Goal: Check status

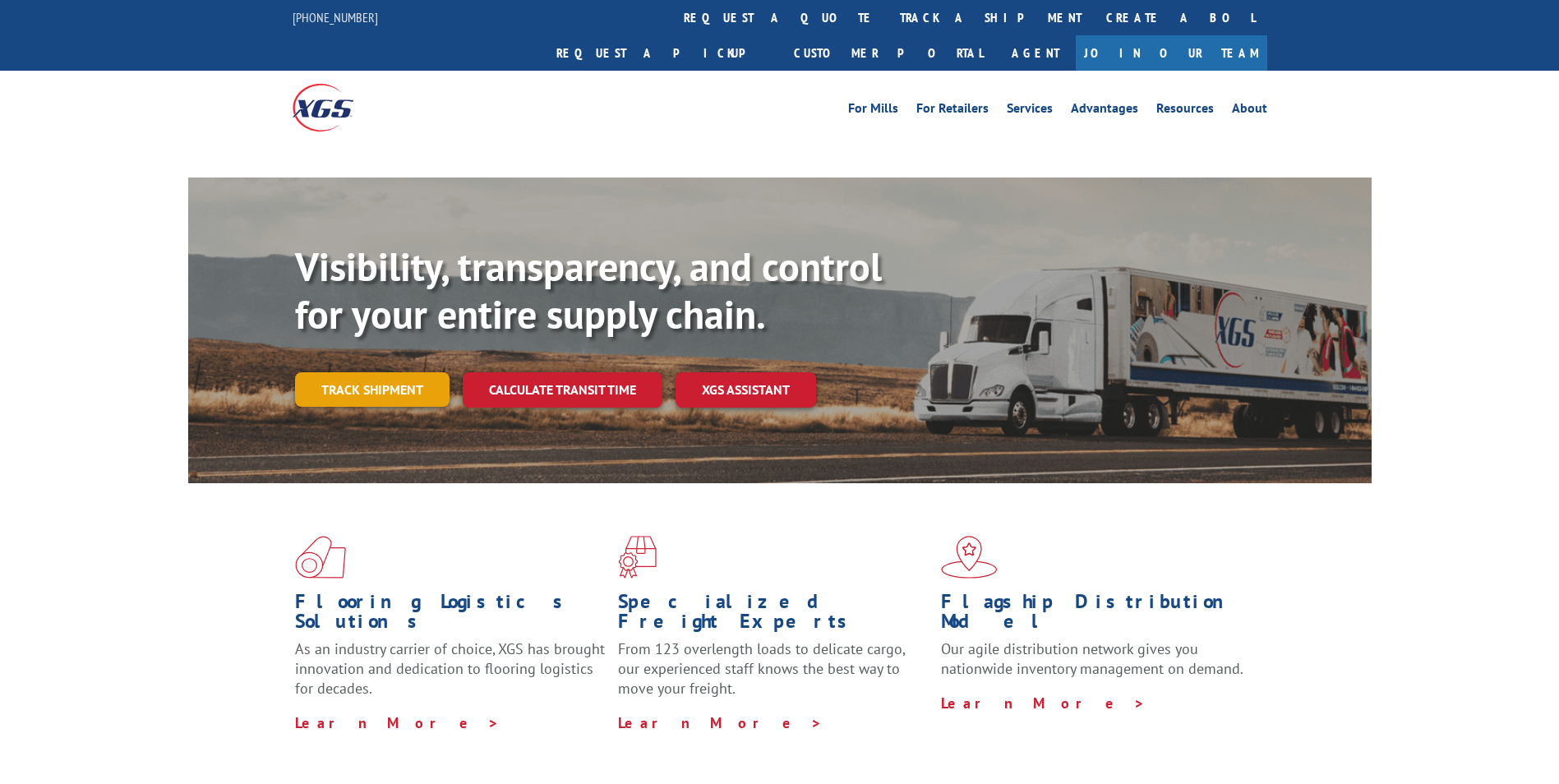
click at [378, 361] on div "Visibility, transparency, and control for your entire supply chain. Track shipm…" at bounding box center [833, 358] width 1077 height 229
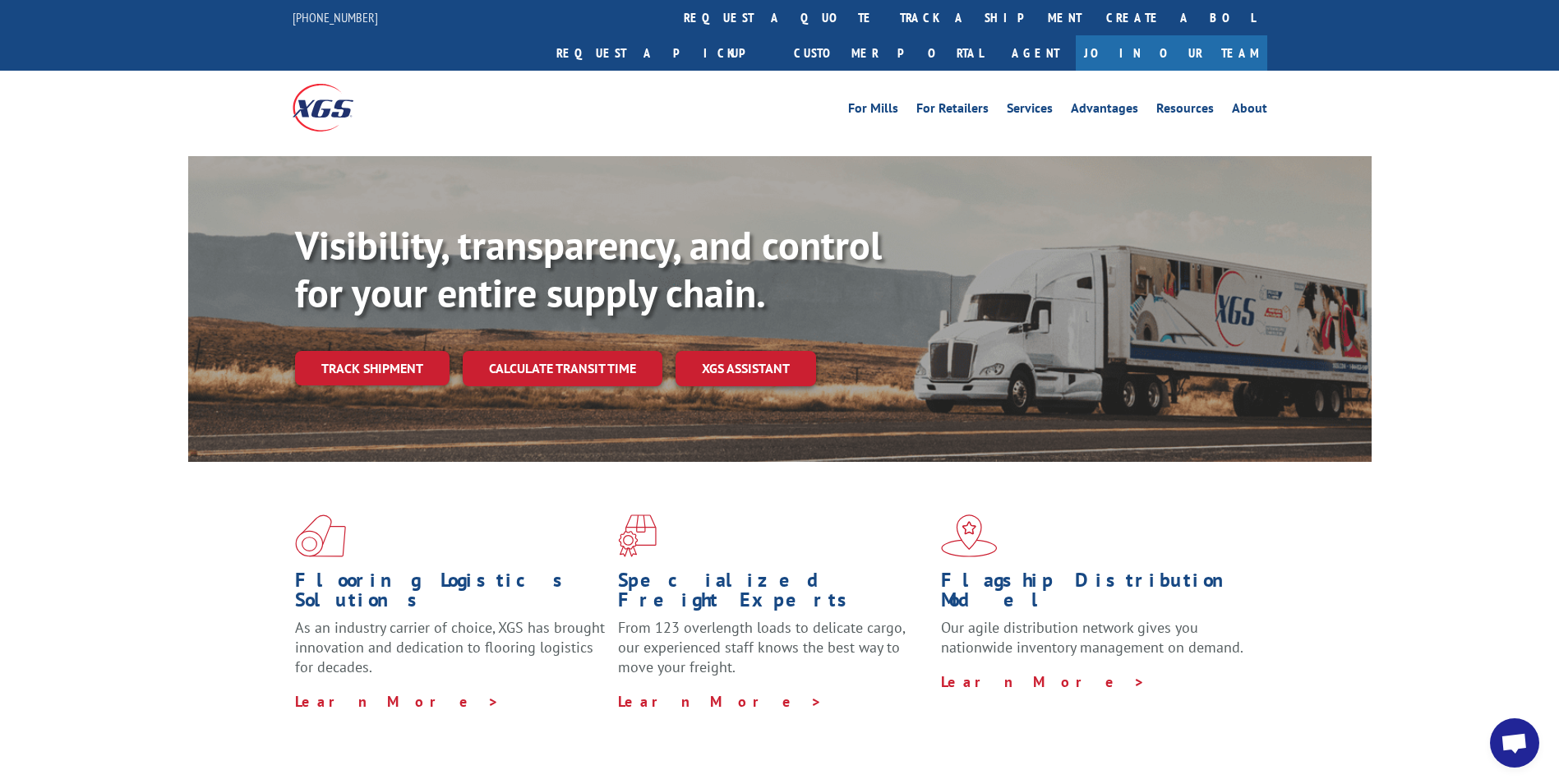
click at [339, 352] on div "Visibility, transparency, and control for your entire supply chain. Track shipm…" at bounding box center [833, 336] width 1077 height 229
click at [340, 350] on link "Track shipment" at bounding box center [372, 368] width 155 height 34
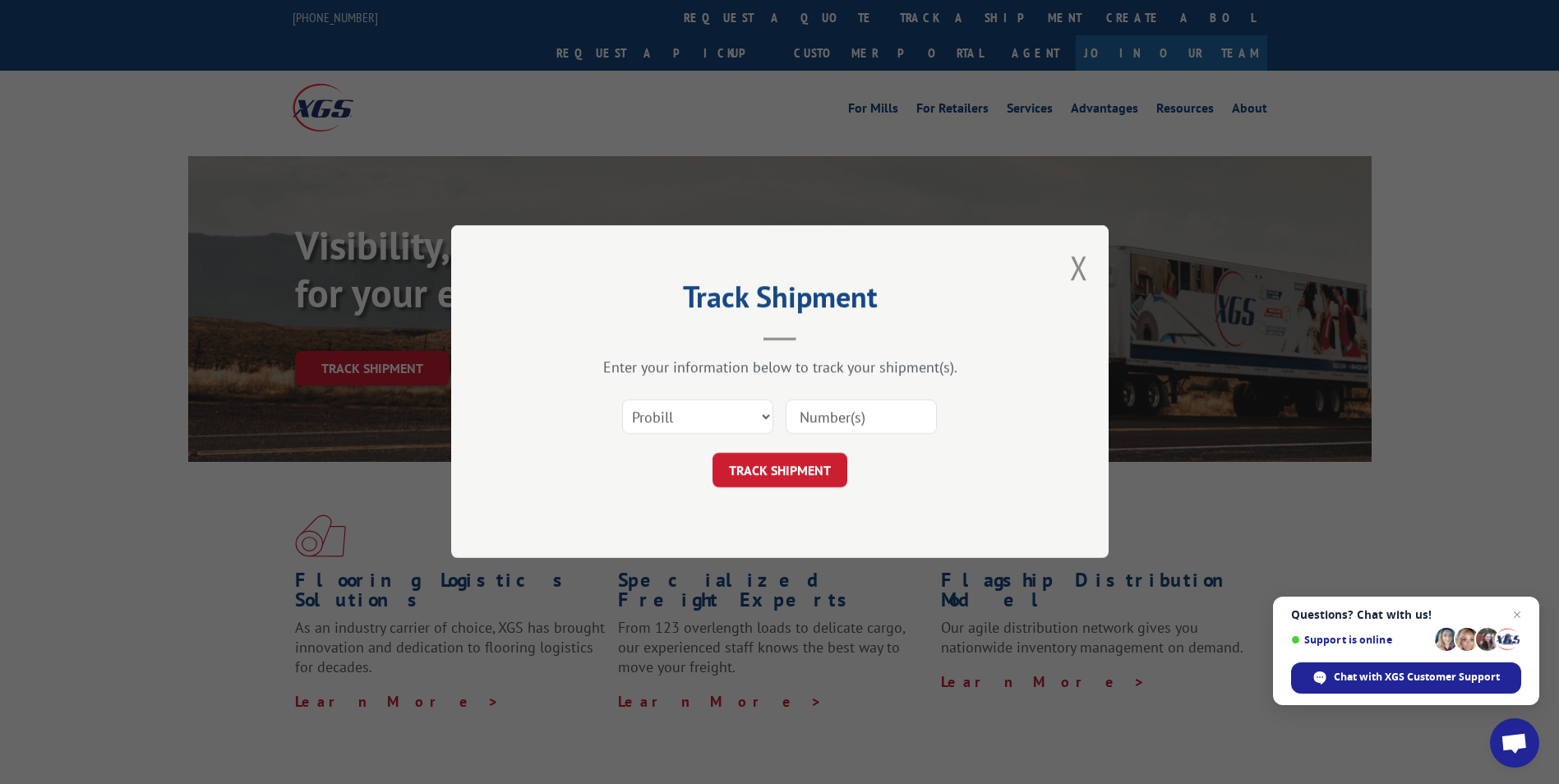
click at [856, 432] on input at bounding box center [861, 417] width 151 height 34
paste input "16137366"
type input "16137366"
click at [783, 455] on button "TRACK SHIPMENT" at bounding box center [780, 471] width 135 height 34
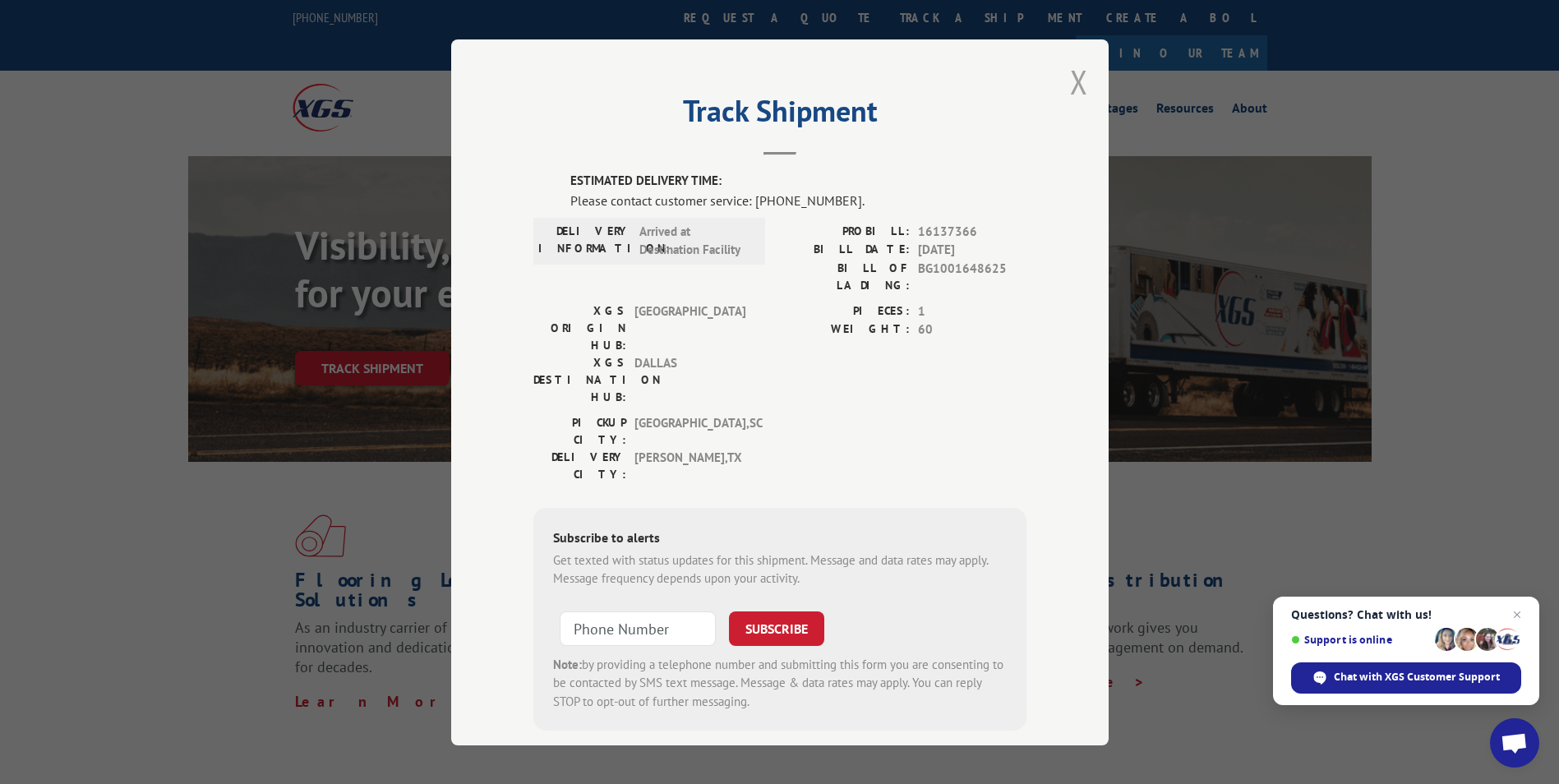
click at [1070, 84] on button "Close modal" at bounding box center [1079, 81] width 18 height 43
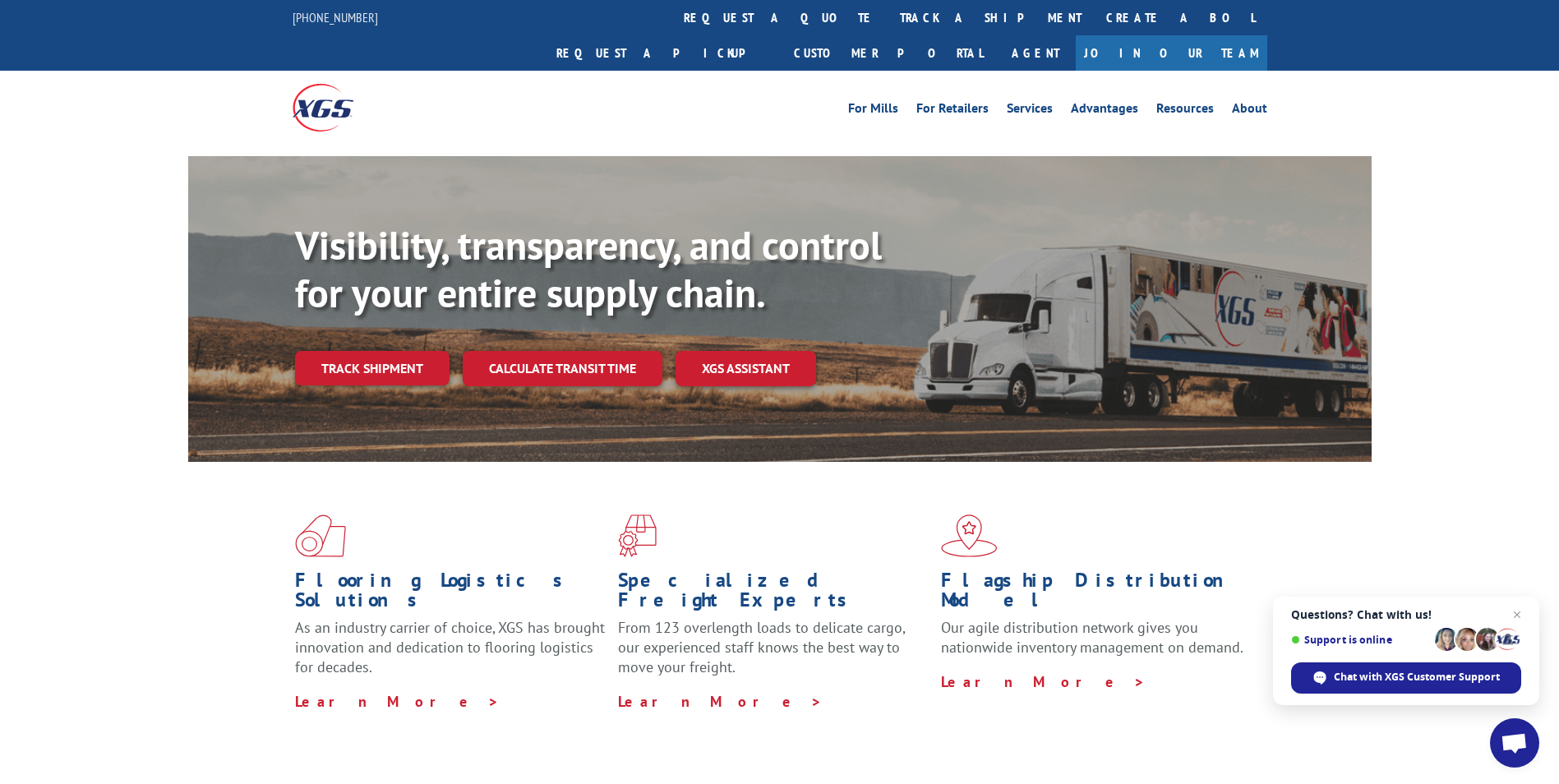
click at [359, 350] on link "Track shipment" at bounding box center [372, 368] width 155 height 34
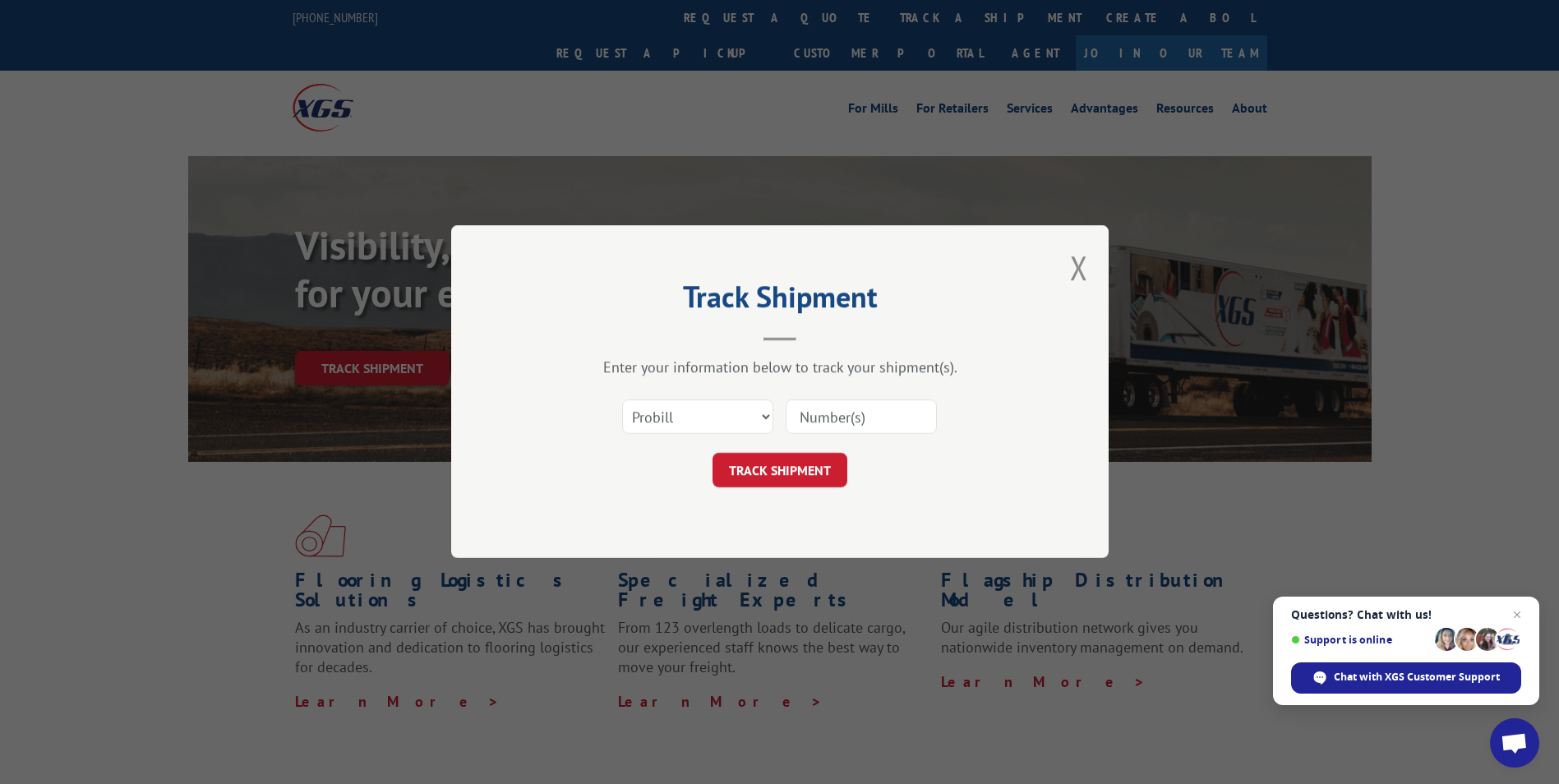
click at [838, 430] on input at bounding box center [861, 417] width 151 height 34
paste input "16137344"
type input "16137344"
click at [785, 475] on button "TRACK SHIPMENT" at bounding box center [780, 471] width 135 height 34
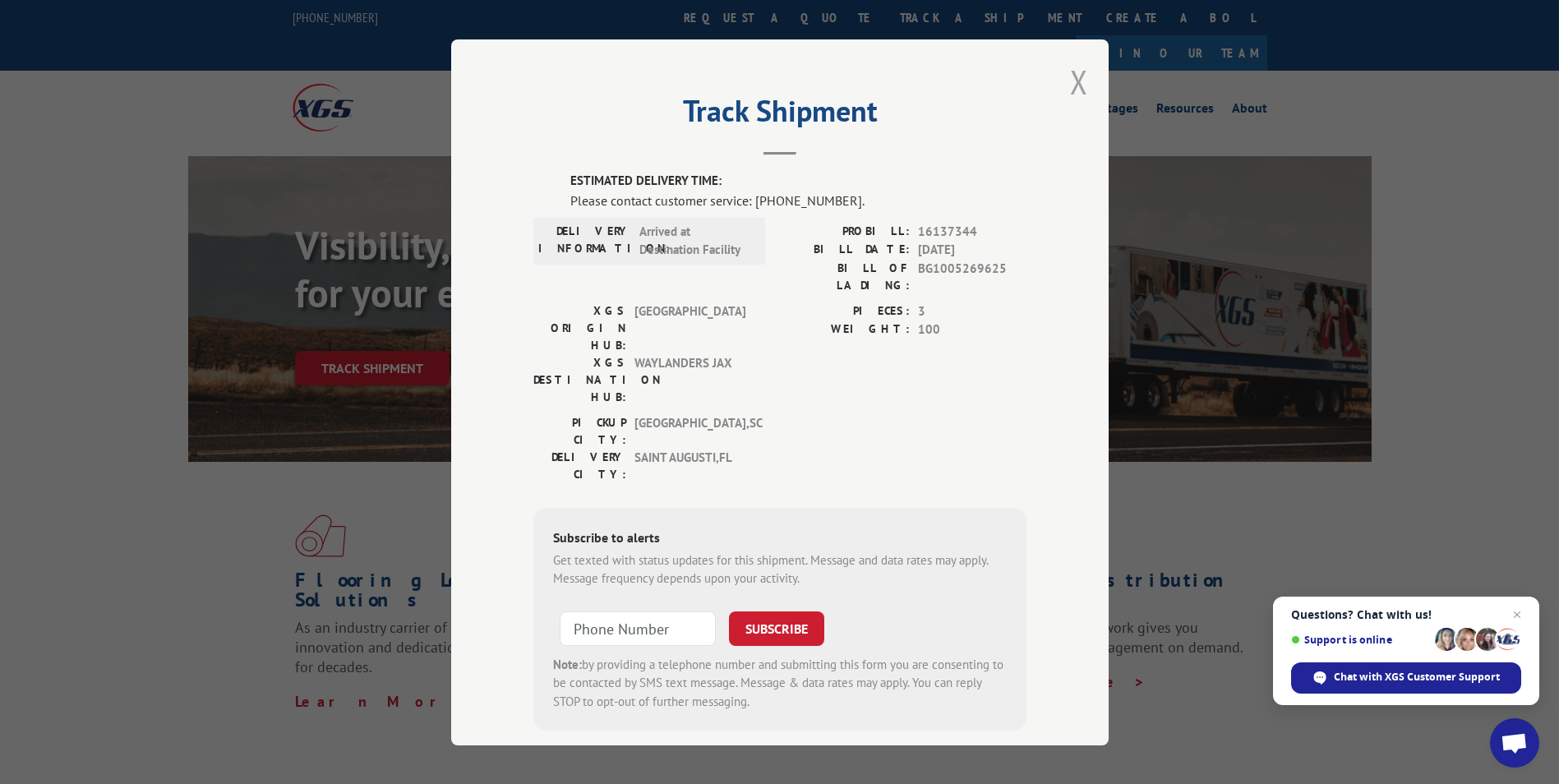
click at [1070, 80] on button "Close modal" at bounding box center [1079, 81] width 18 height 43
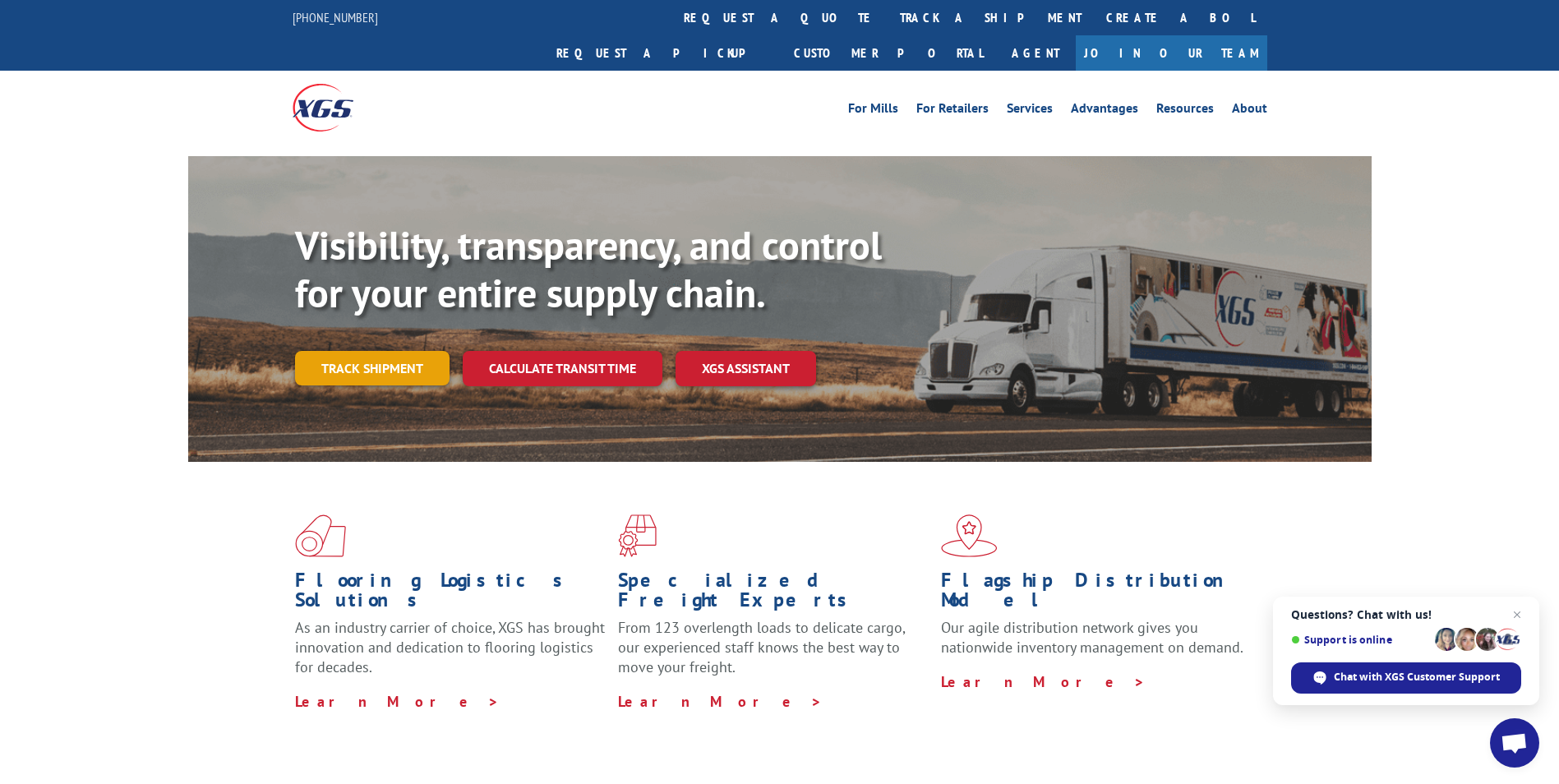
click at [425, 350] on link "Track shipment" at bounding box center [372, 368] width 155 height 34
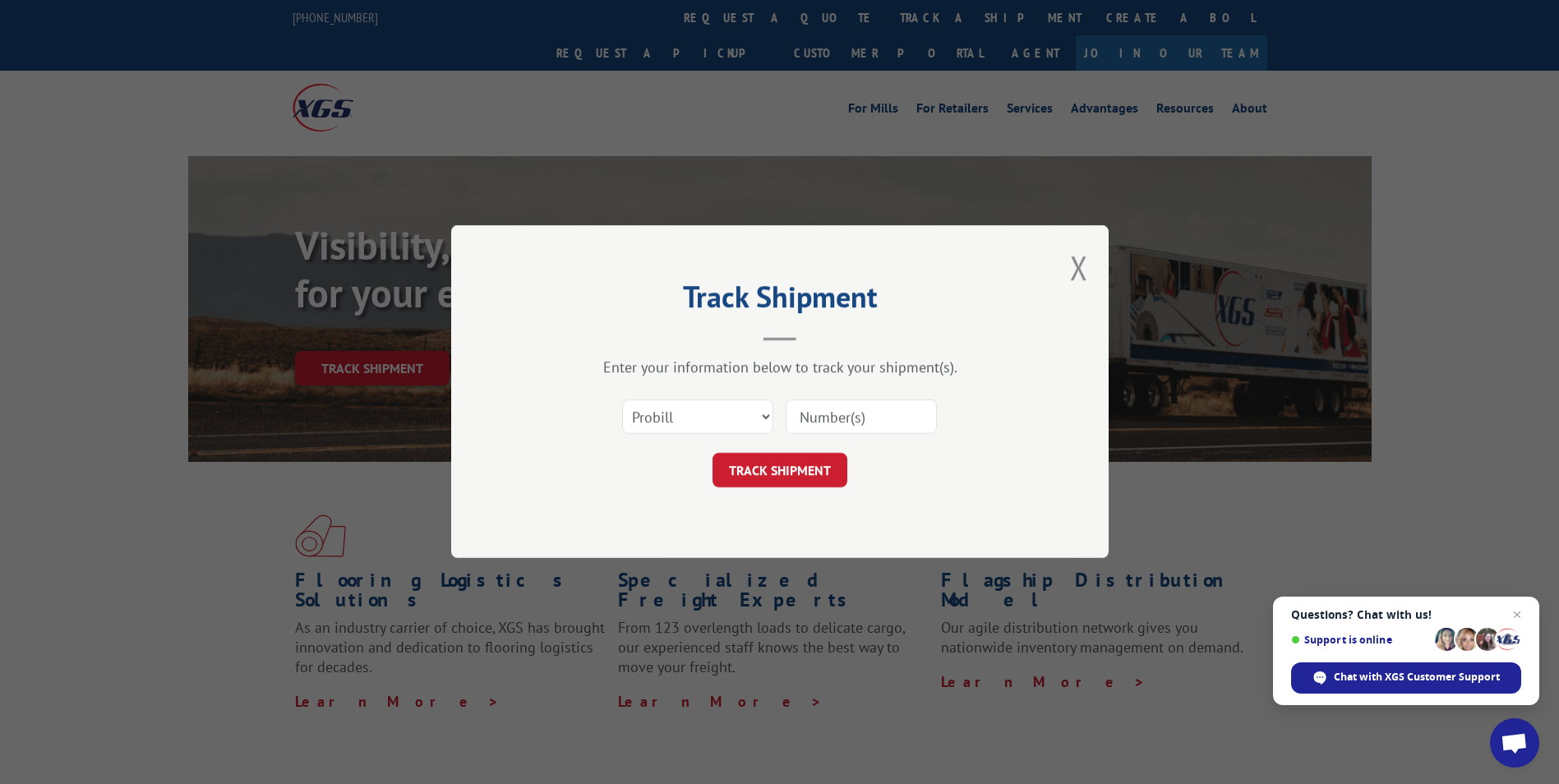
click at [876, 427] on input at bounding box center [861, 417] width 151 height 34
paste input "17587278"
type input "17587278"
click at [794, 486] on button "TRACK SHIPMENT" at bounding box center [780, 471] width 135 height 34
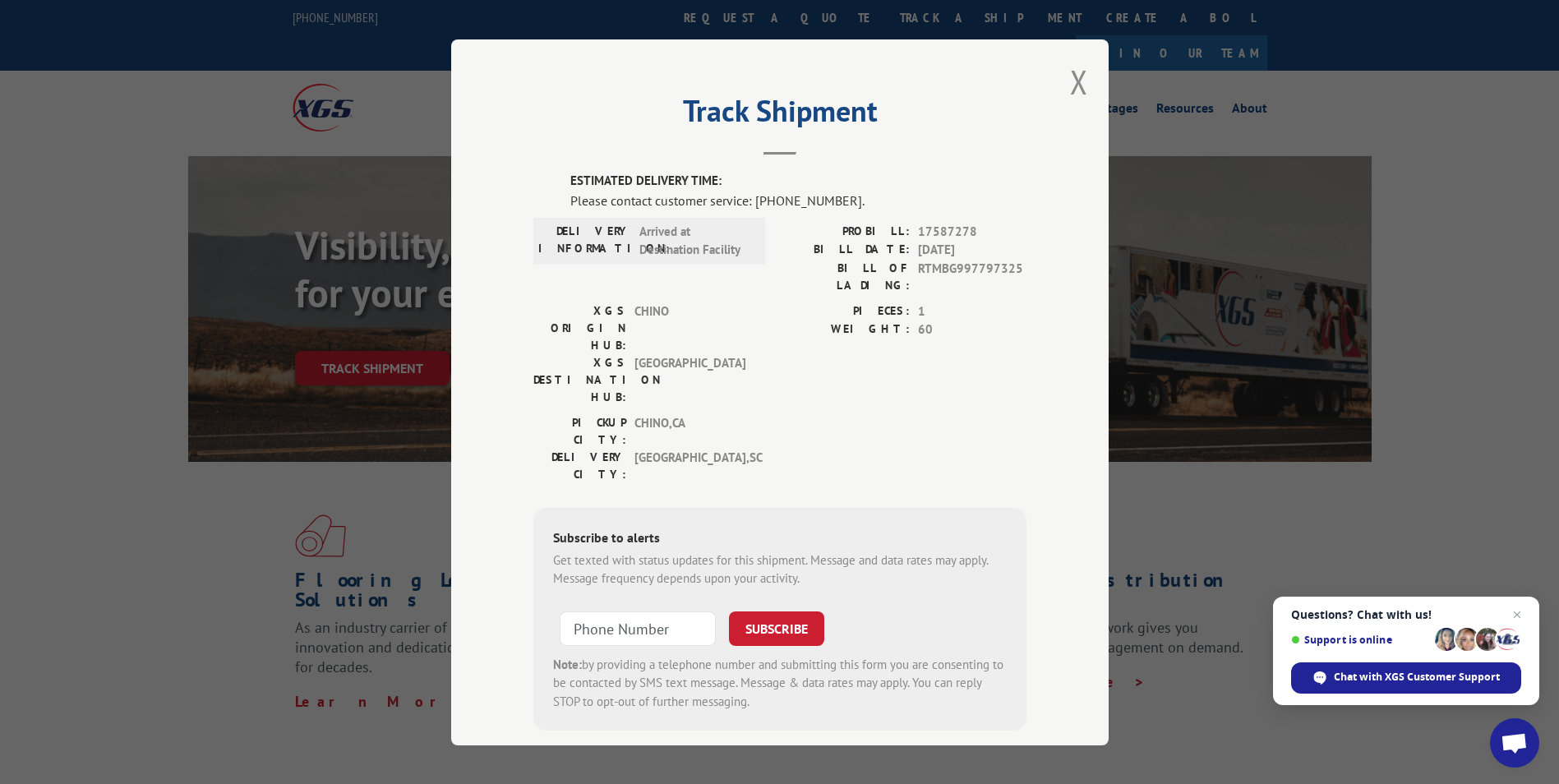
drag, startPoint x: 1077, startPoint y: 74, endPoint x: 1040, endPoint y: 81, distance: 37.7
click at [1076, 74] on button "Close modal" at bounding box center [1079, 81] width 18 height 43
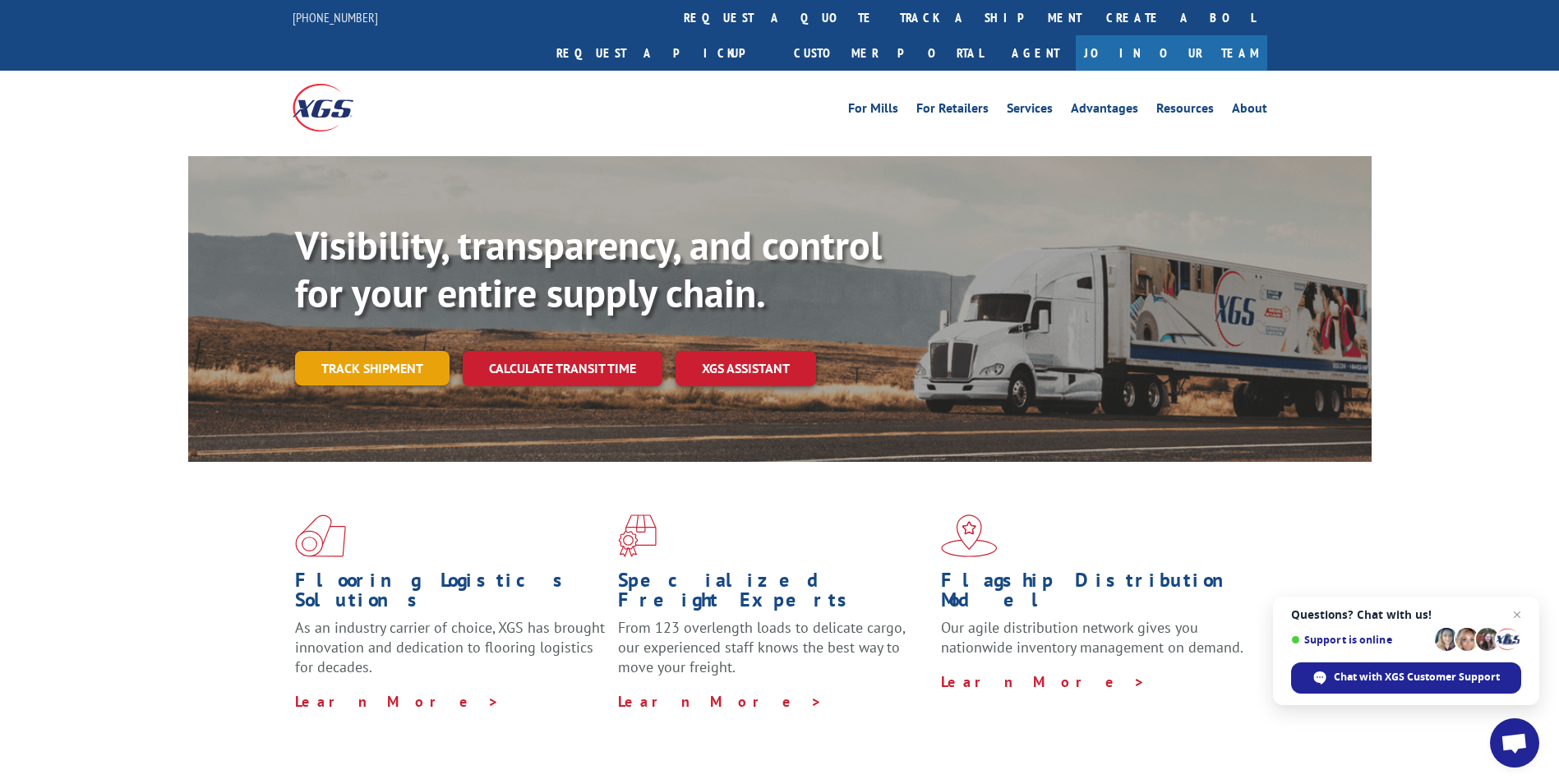
click at [375, 350] on link "Track shipment" at bounding box center [372, 368] width 155 height 34
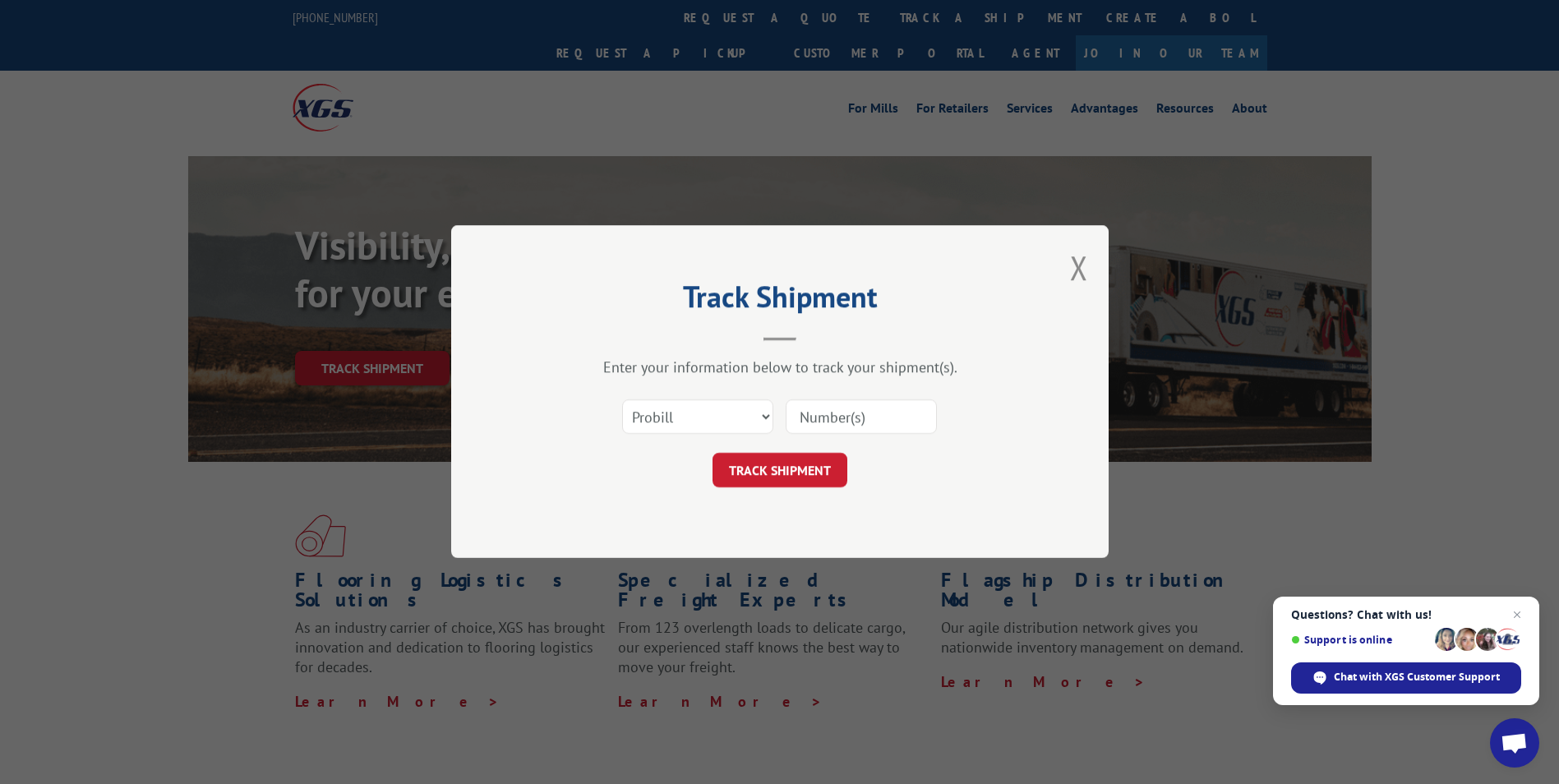
click at [793, 418] on input at bounding box center [861, 417] width 151 height 34
paste input "16137329"
type input "16137329"
click at [784, 483] on button "TRACK SHIPMENT" at bounding box center [780, 471] width 135 height 34
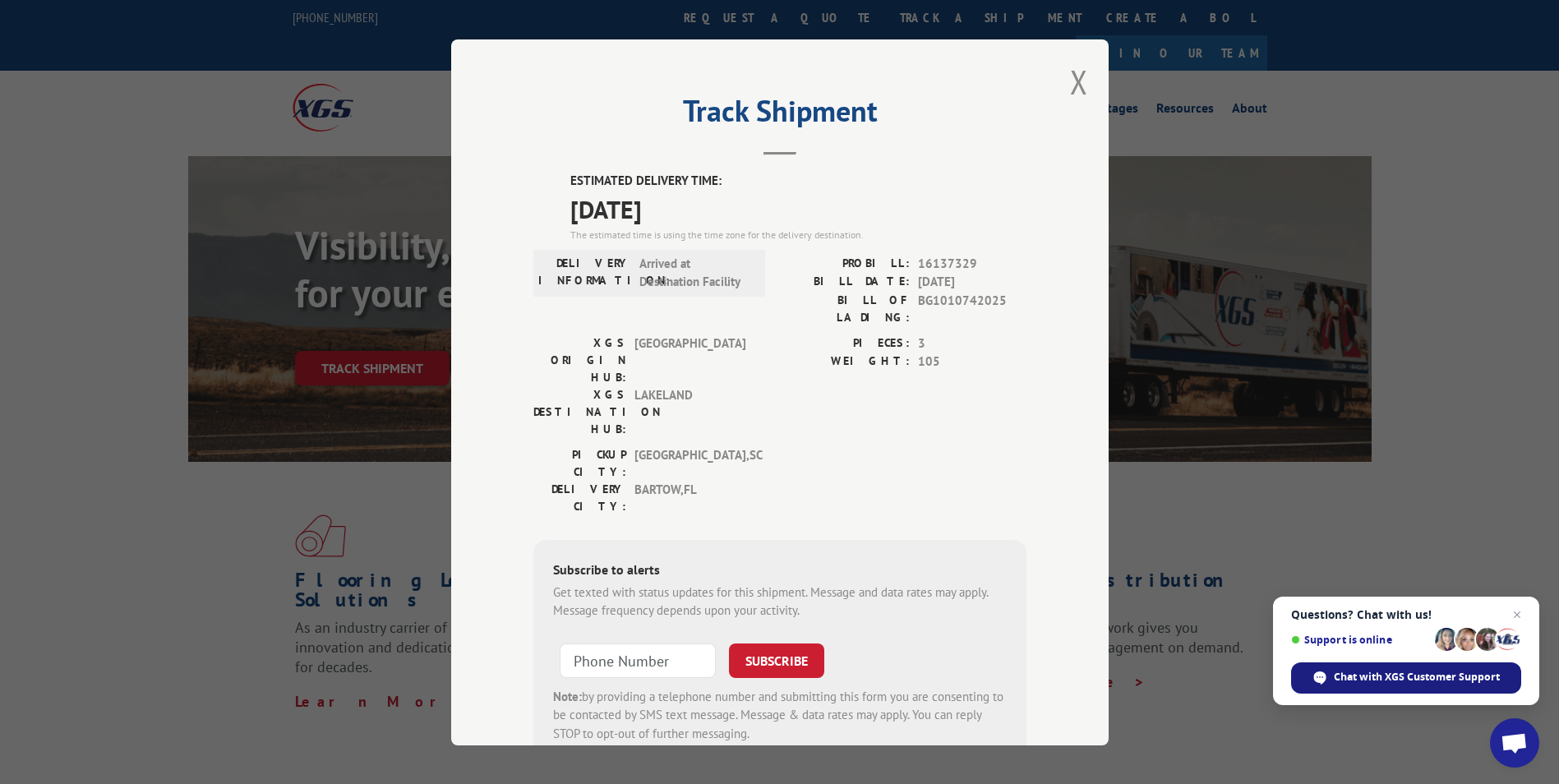
click at [1435, 666] on div "Chat with XGS Customer Support" at bounding box center [1406, 677] width 230 height 31
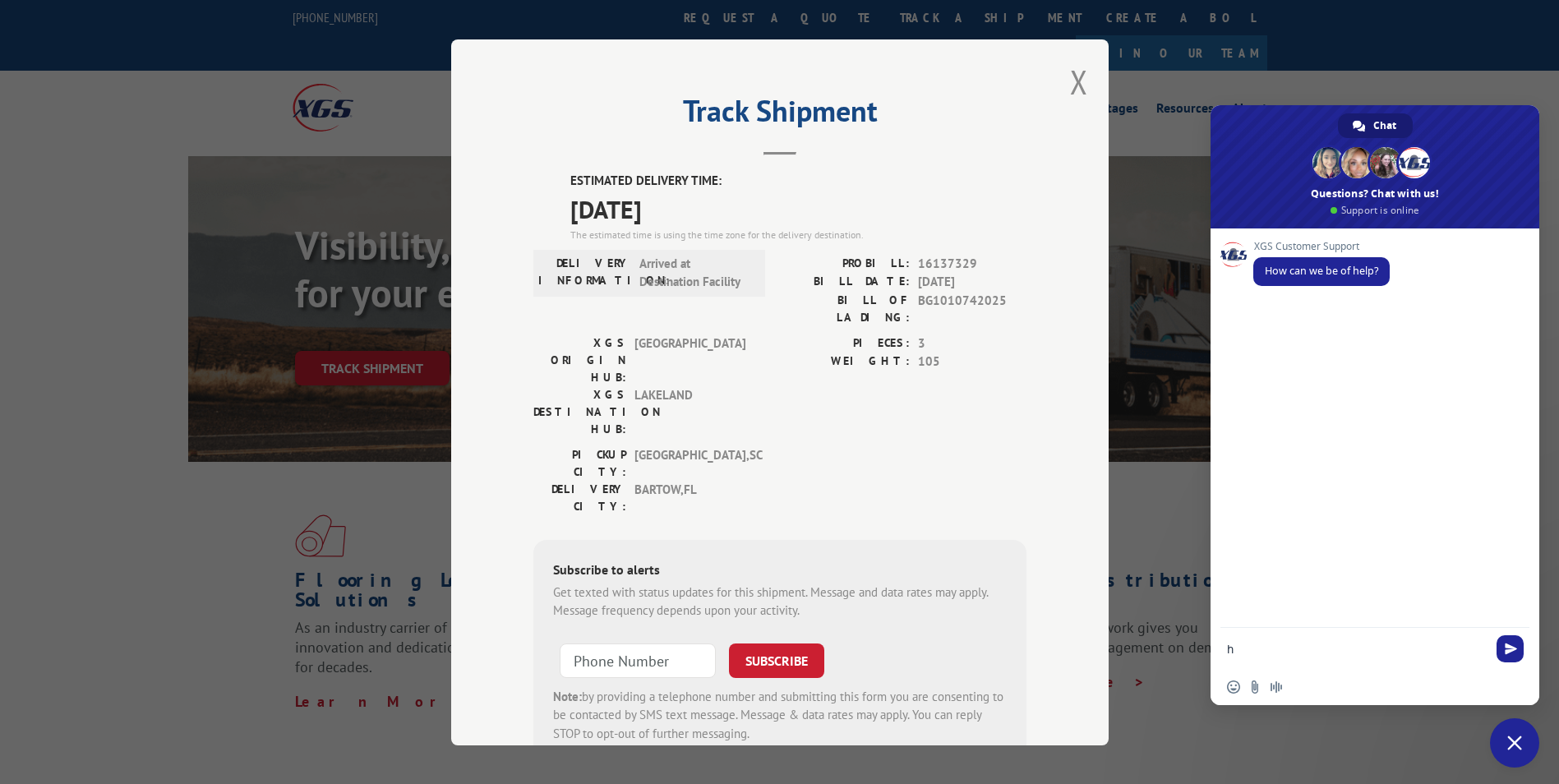
type textarea "hI"
type textarea "i"
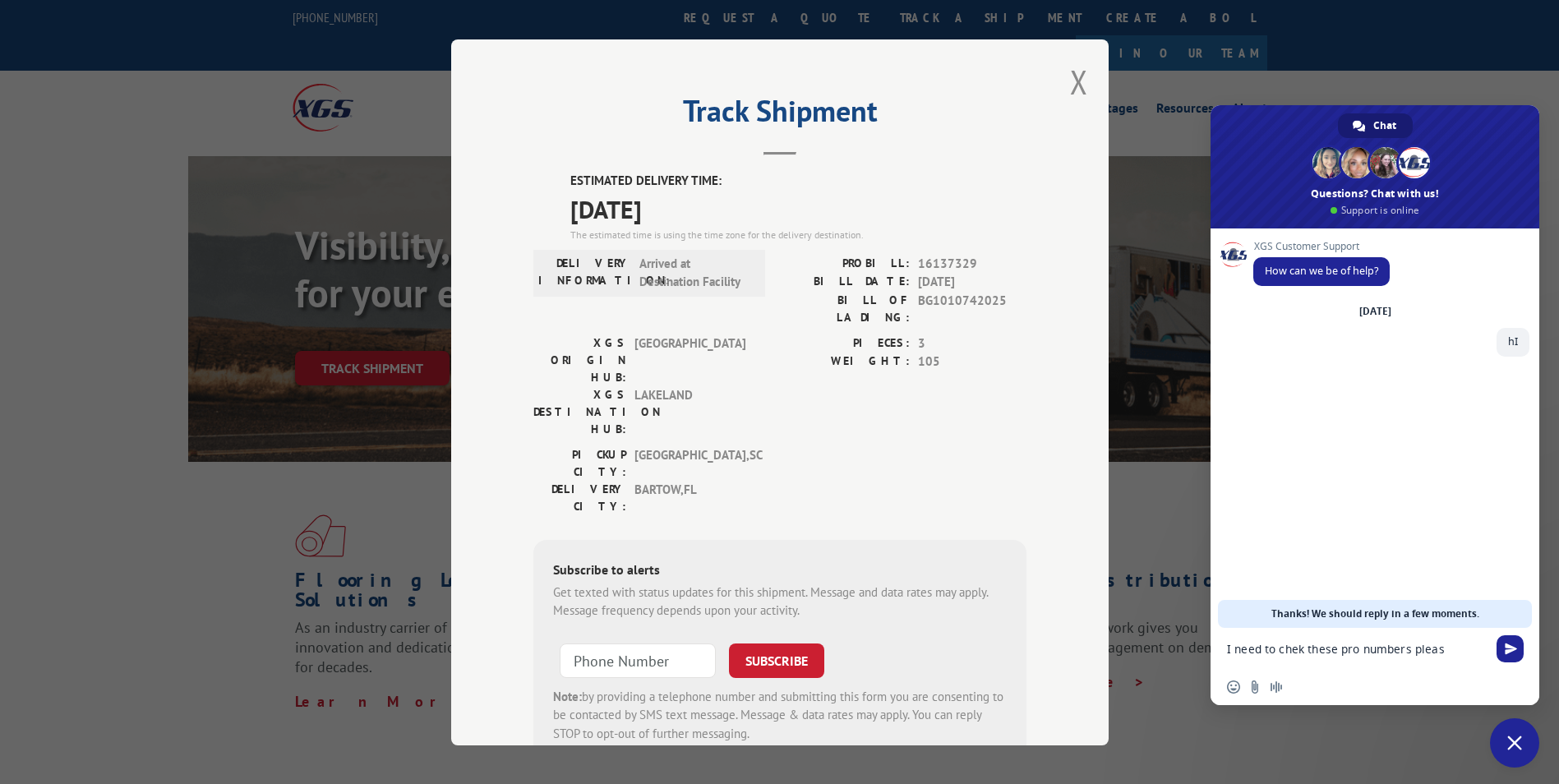
type textarea "I need to chek these pro numbers please"
paste textarea "16137366 16137360 16137344"
type textarea "16137366 16137360 16137344"
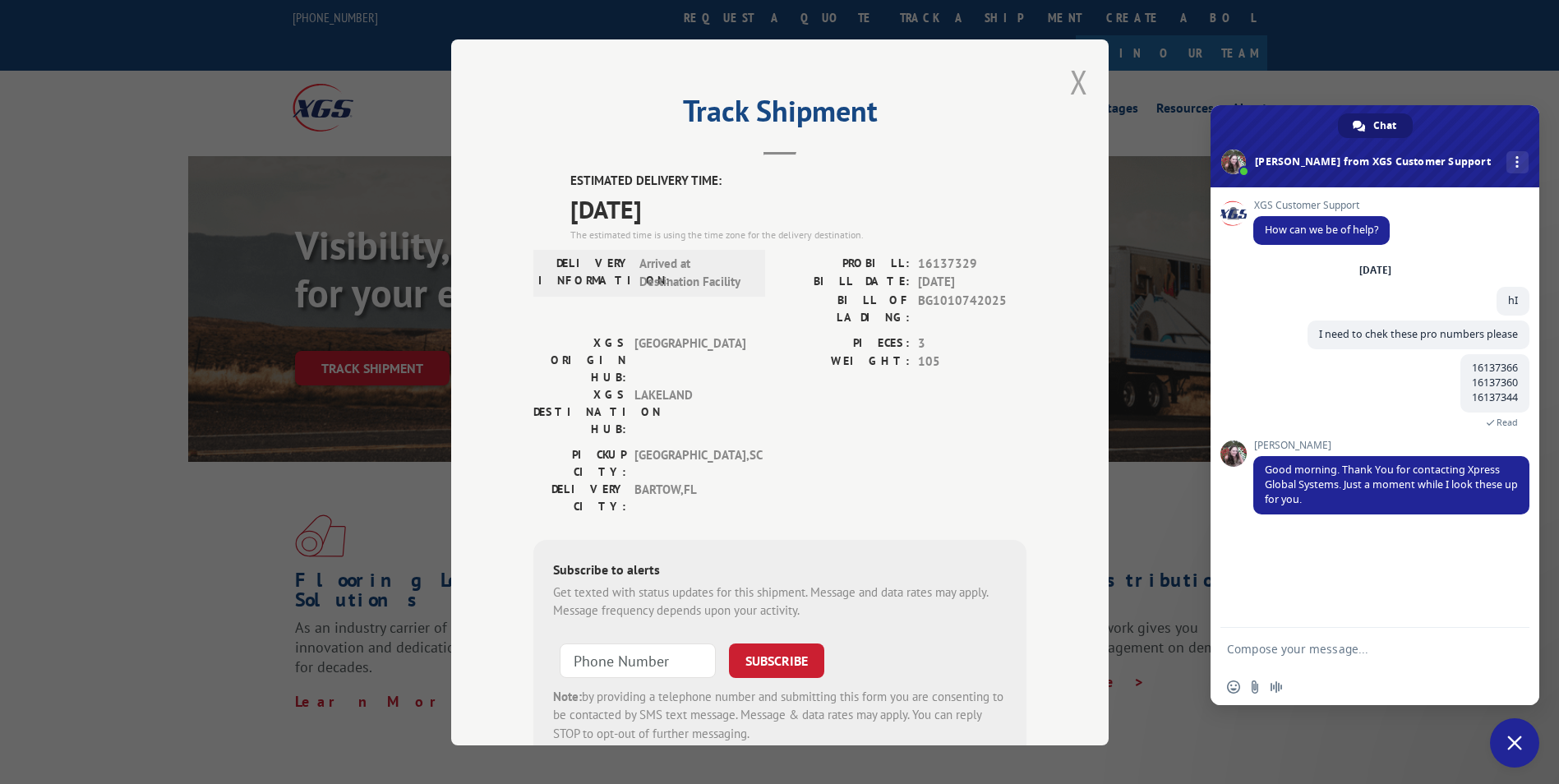
click at [1070, 88] on button "Close modal" at bounding box center [1079, 81] width 18 height 43
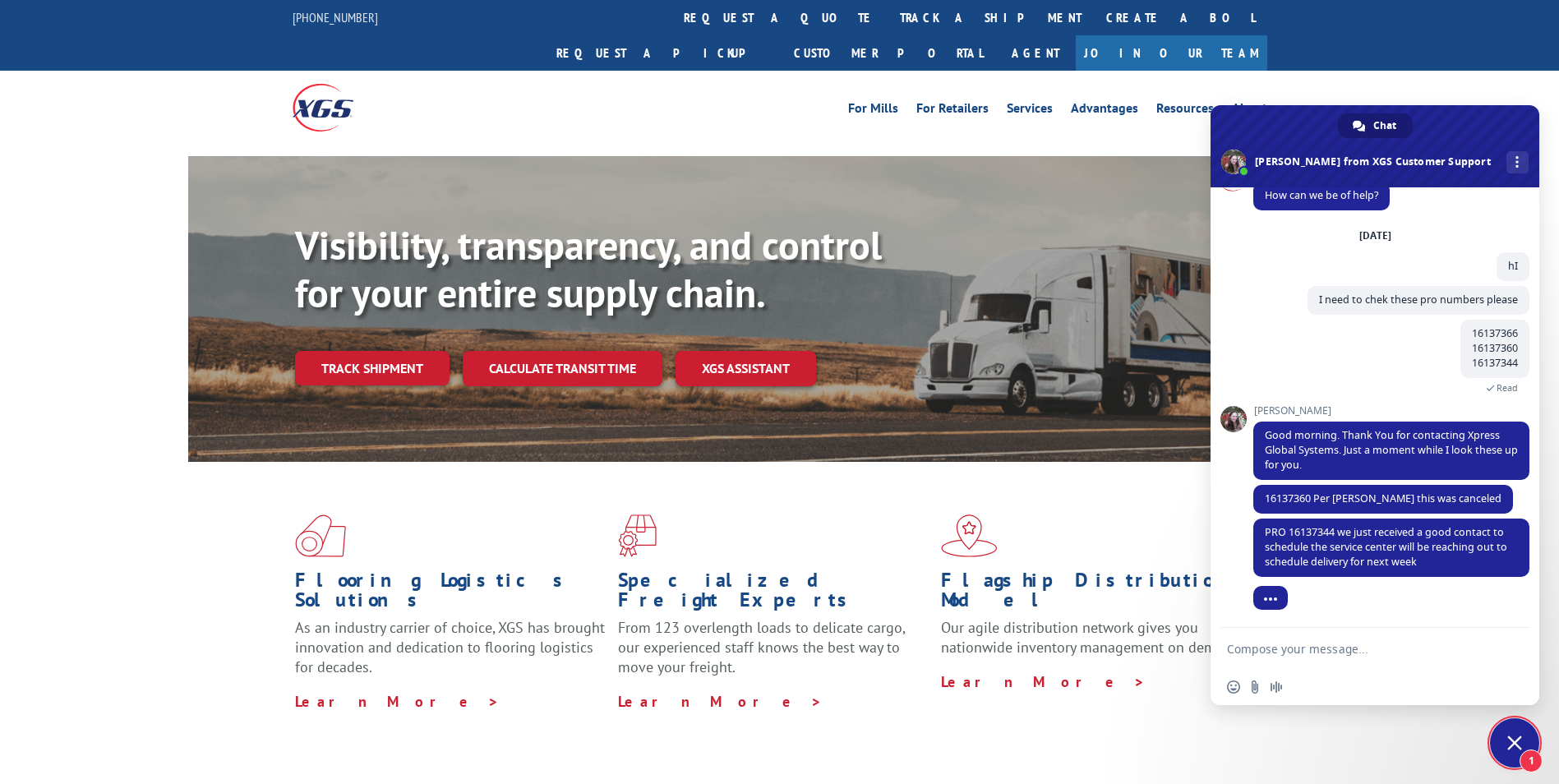
scroll to position [81, 0]
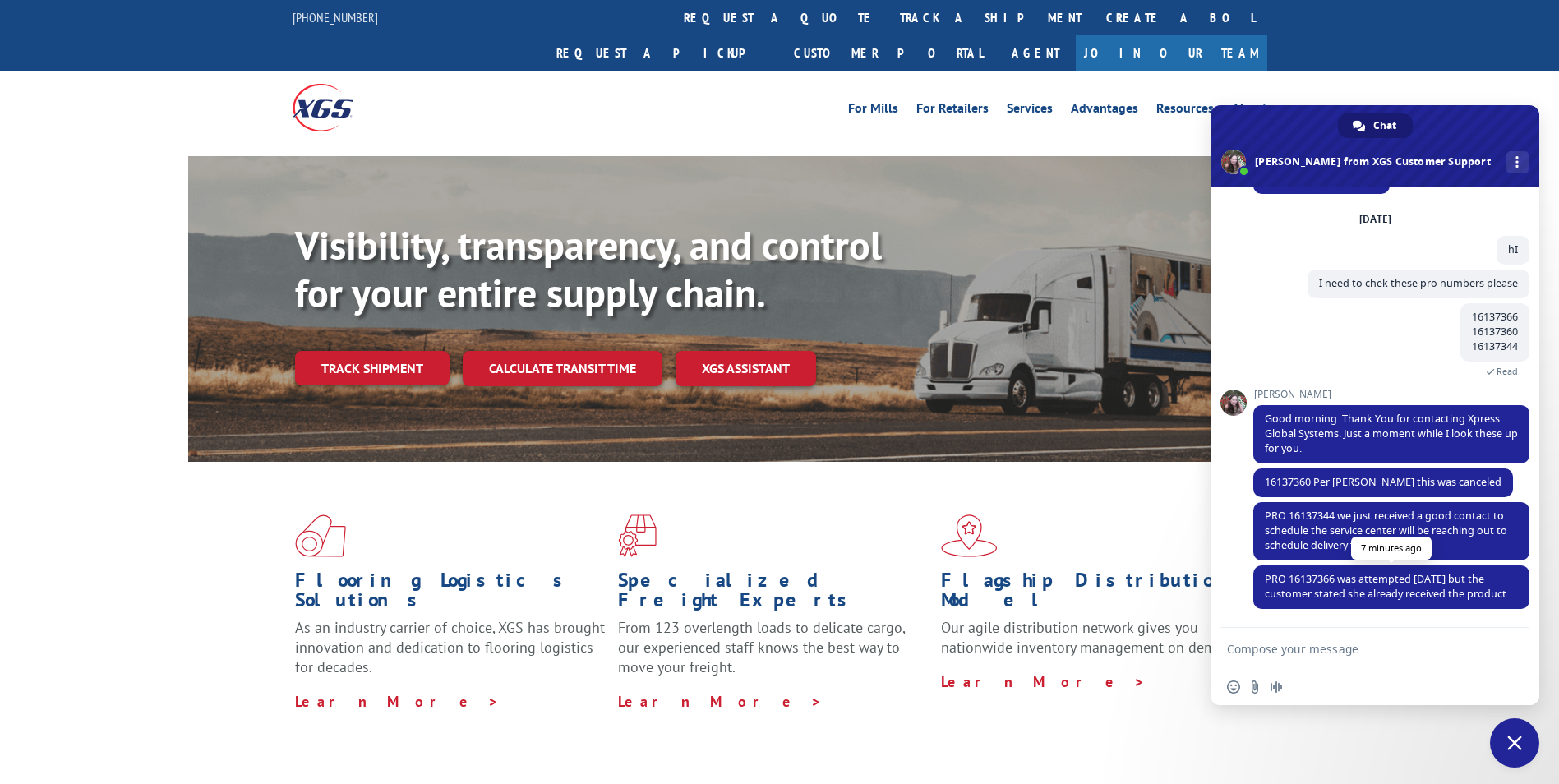
drag, startPoint x: 1340, startPoint y: 563, endPoint x: 1365, endPoint y: 589, distance: 36.1
click at [1365, 589] on span "PRO 16137366 was attempted [DATE] but the customer stated she already received …" at bounding box center [1391, 587] width 276 height 43
copy span "was attempted [DATE] but the customer stated she already received the product"
drag, startPoint x: 1316, startPoint y: 474, endPoint x: 1317, endPoint y: 448, distance: 26.0
click at [1317, 468] on span "16137360 Per [PERSON_NAME] this was canceled" at bounding box center [1383, 483] width 260 height 29
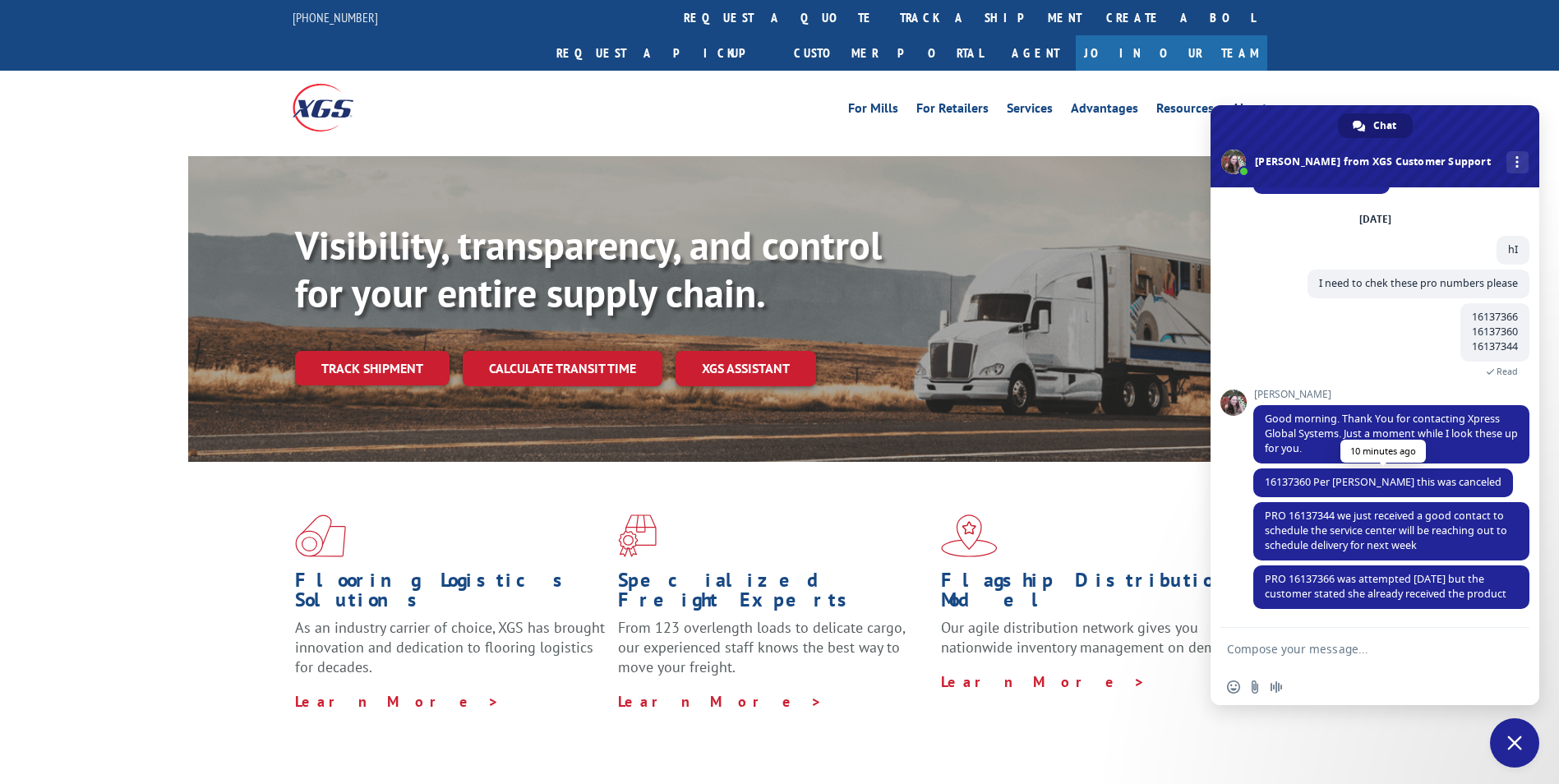
copy span "[PERSON_NAME] this was canceled"
drag, startPoint x: 1352, startPoint y: 501, endPoint x: 1459, endPoint y: 540, distance: 113.9
click at [1459, 540] on span "PRO 16137344 we just received a good contact to schedule the service center wil…" at bounding box center [1391, 531] width 276 height 58
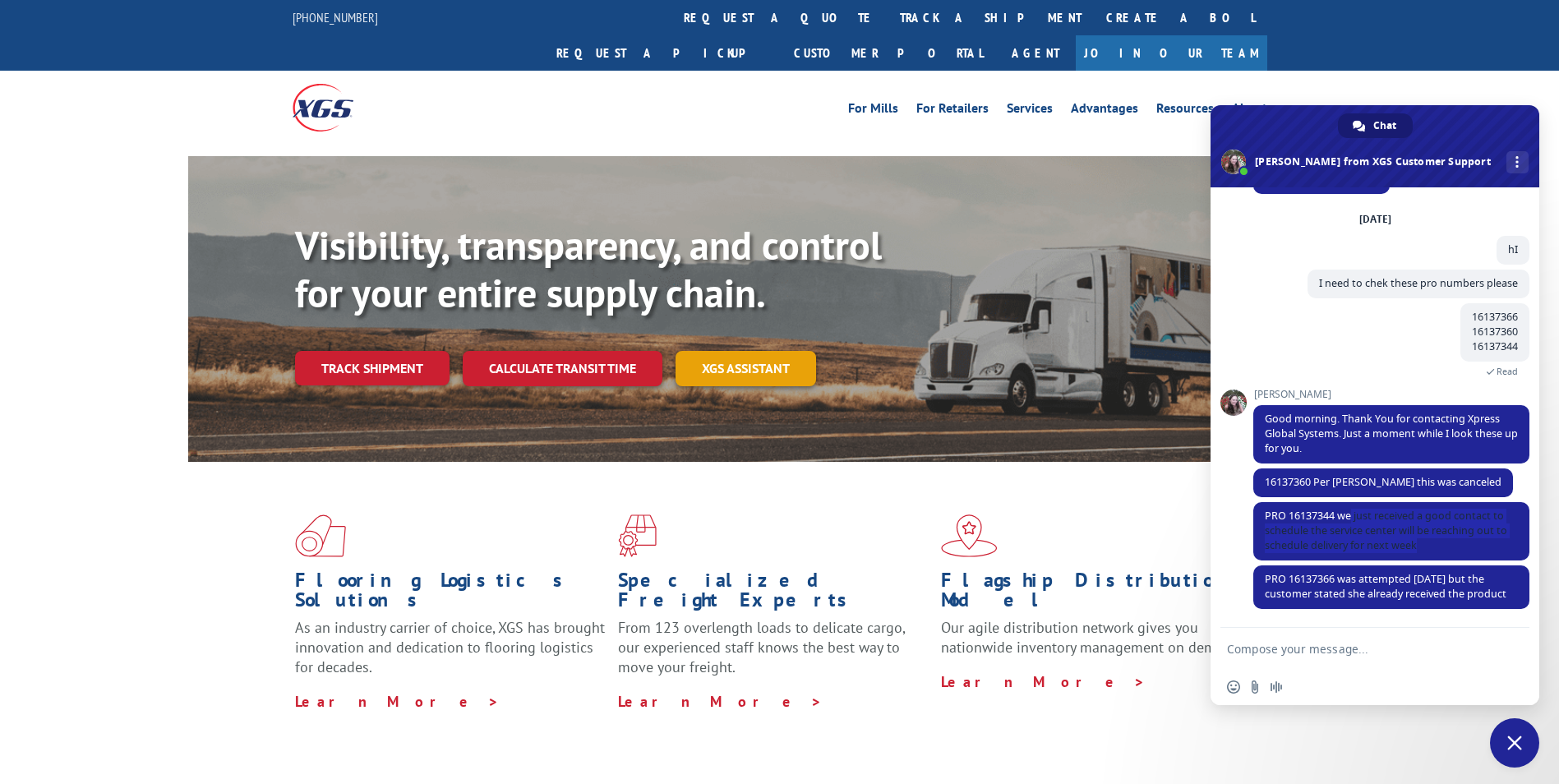
copy span "just received a good contact to schedule the service center will be reaching ou…"
click at [378, 350] on link "Track shipment" at bounding box center [372, 368] width 155 height 34
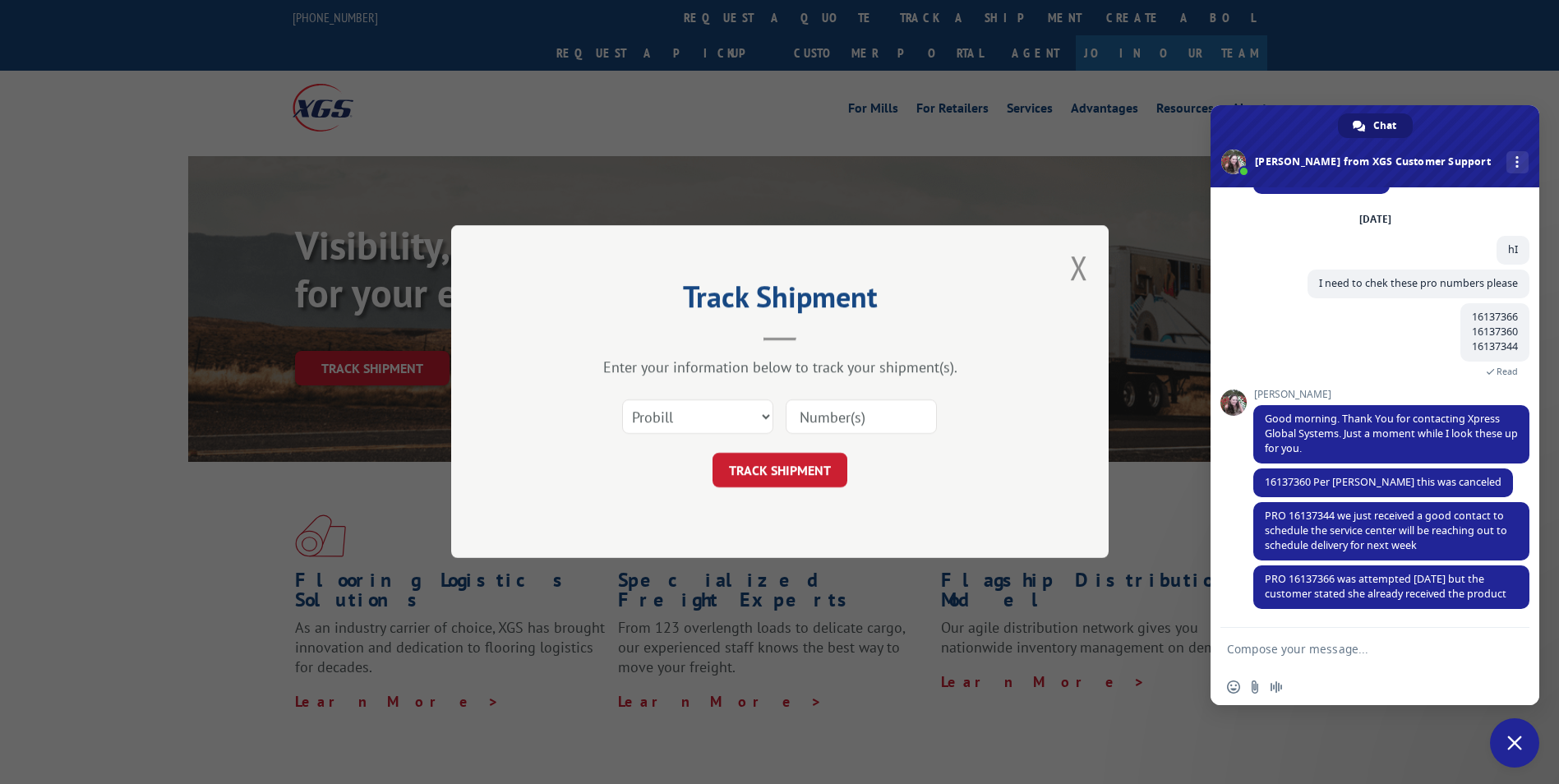
click at [852, 417] on input at bounding box center [861, 417] width 151 height 34
paste input "17587278"
type input "17587278"
click at [794, 468] on button "TRACK SHIPMENT" at bounding box center [780, 471] width 135 height 34
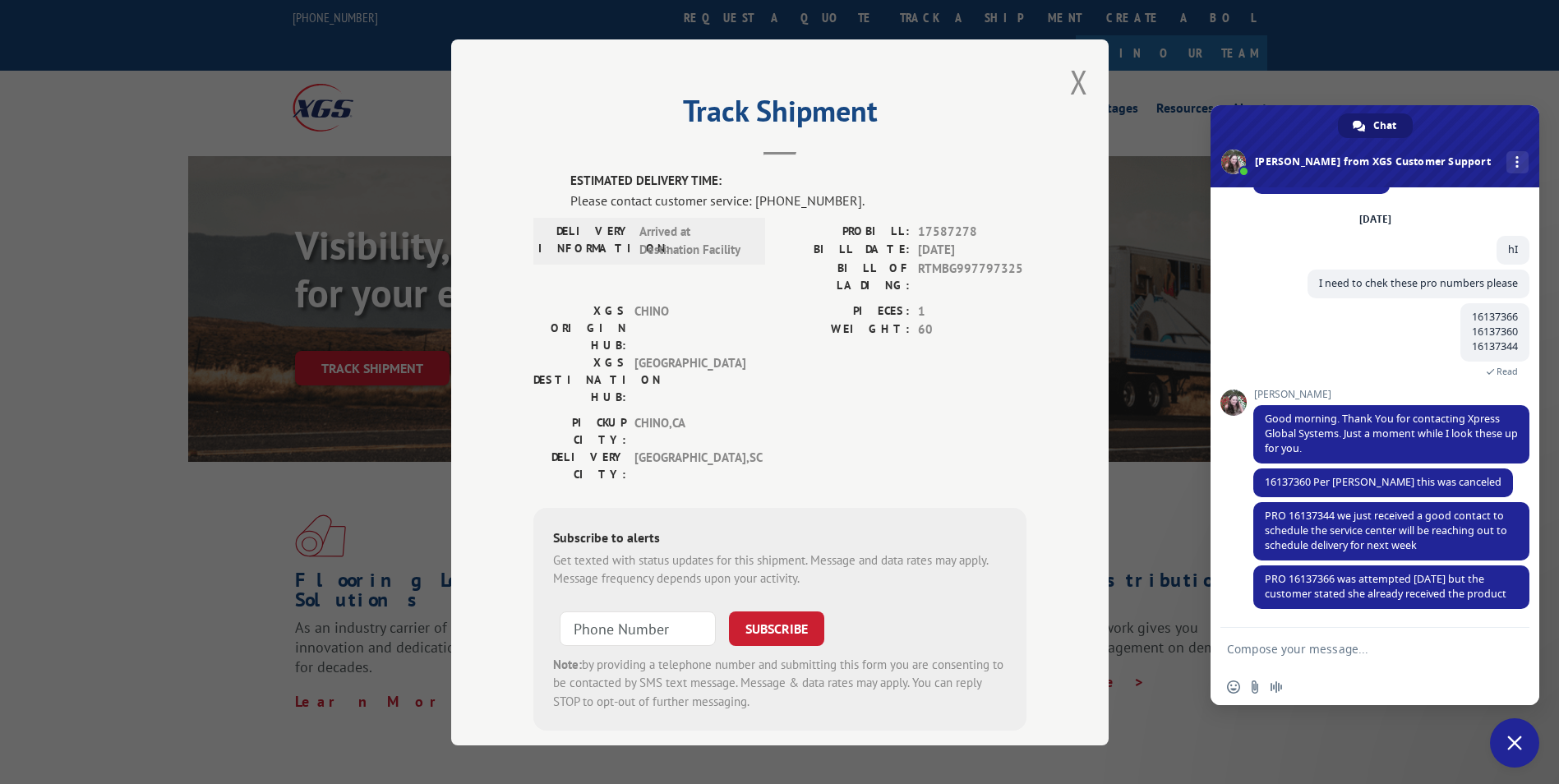
click at [1346, 652] on textarea "Compose your message..." at bounding box center [1357, 649] width 260 height 14
type textarea "Hello again"
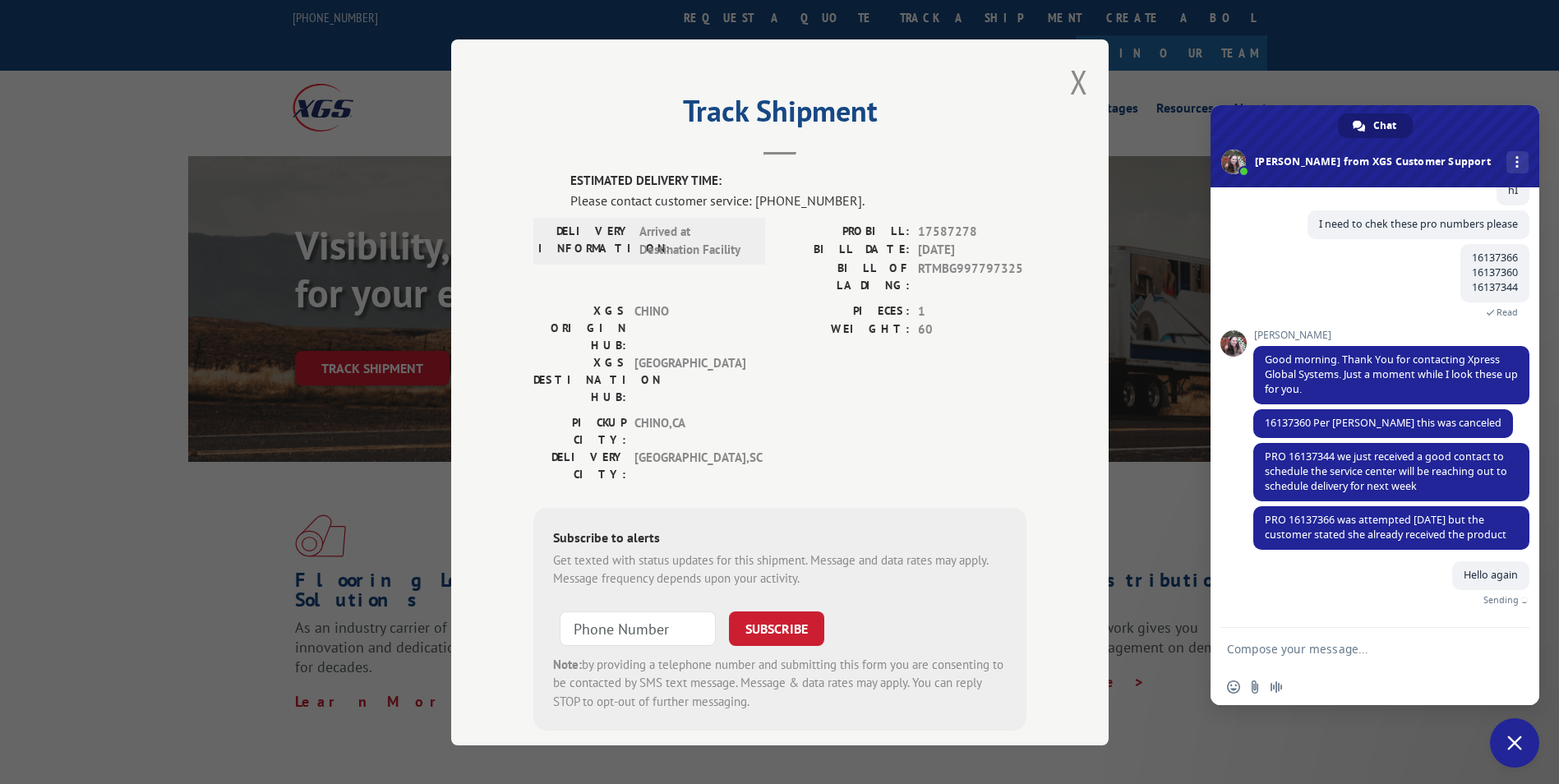
type textarea "C"
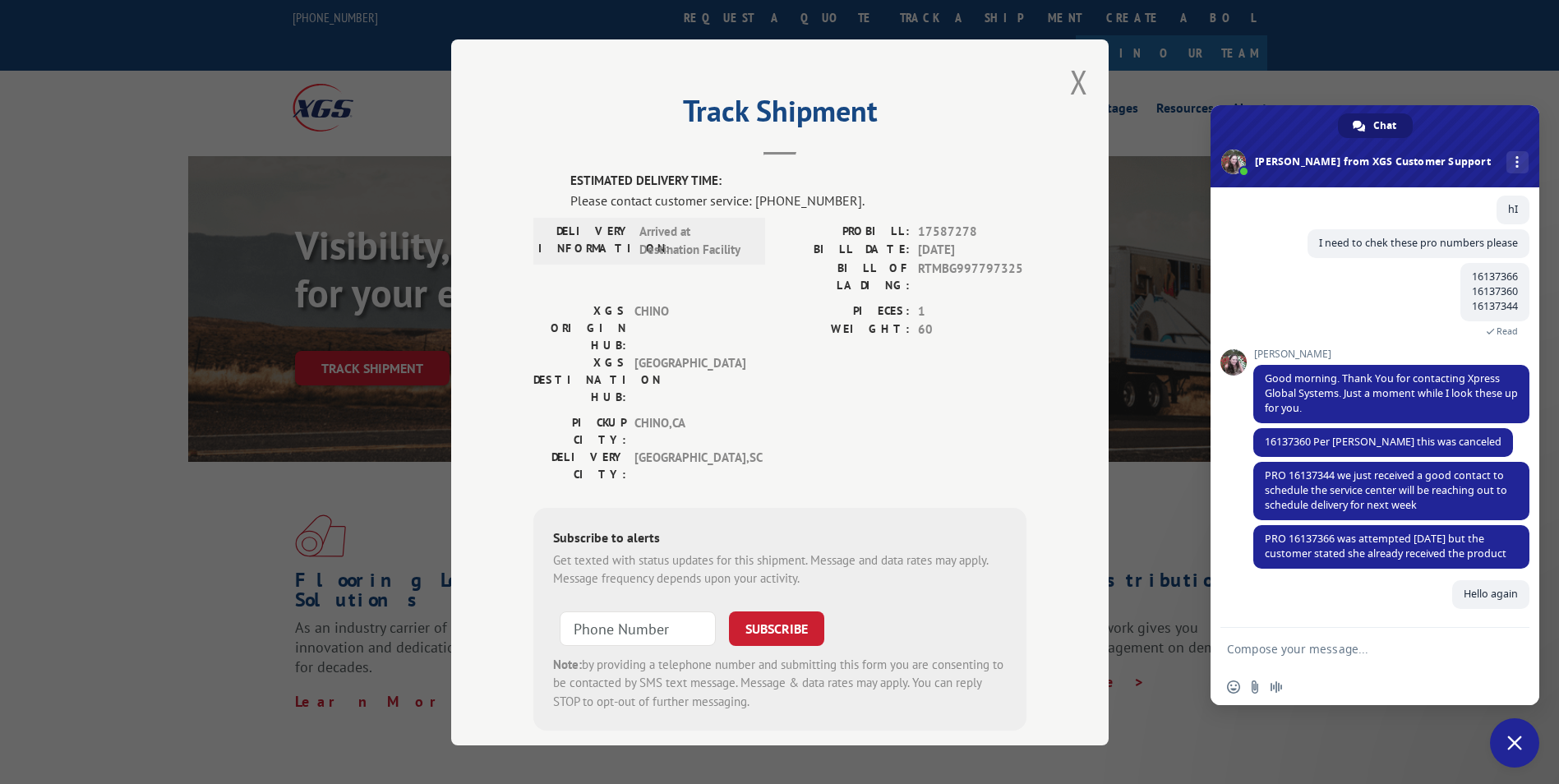
scroll to position [120, 0]
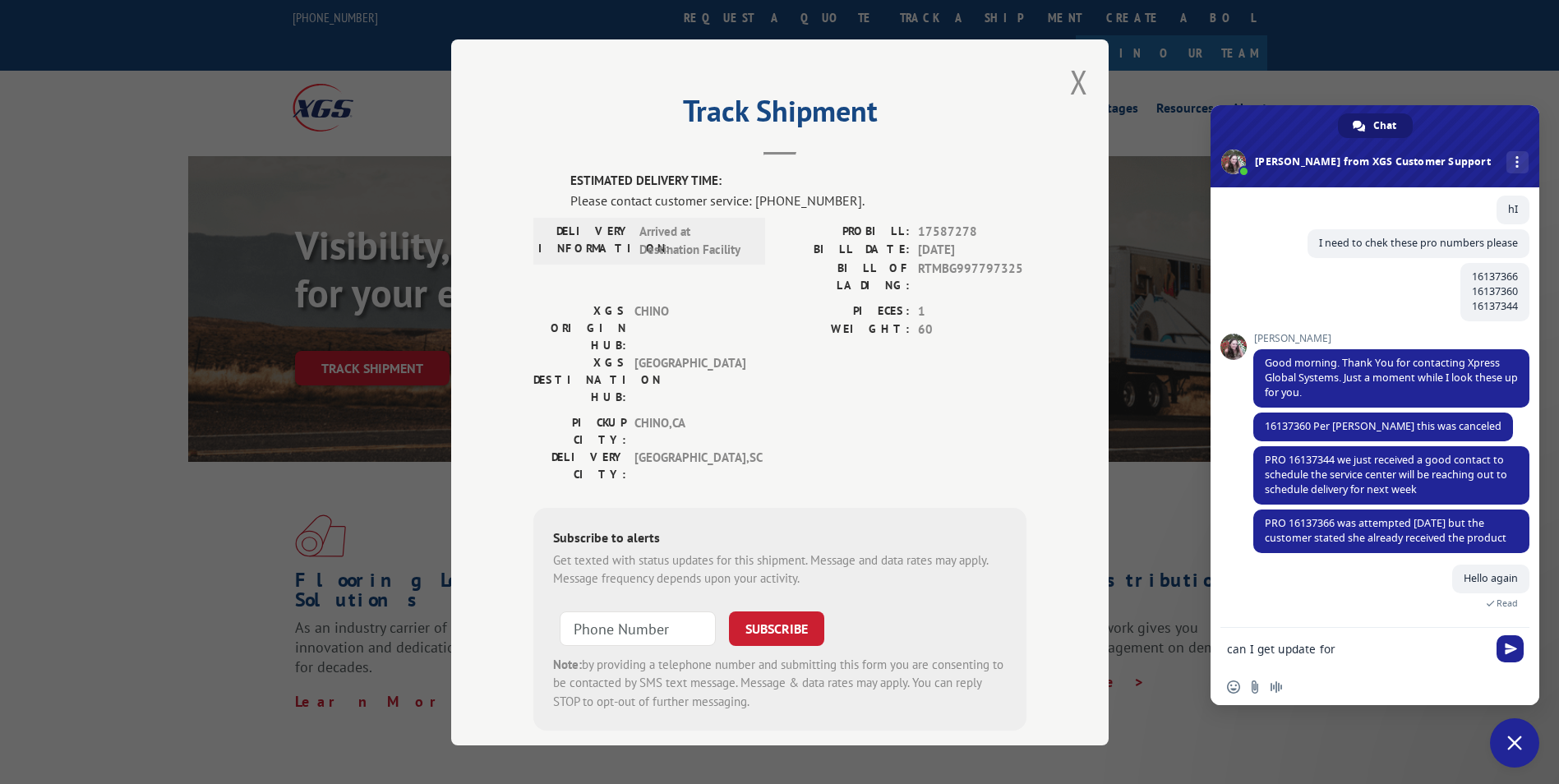
paste textarea "17587278"
type textarea "can I get update for 17587278?"
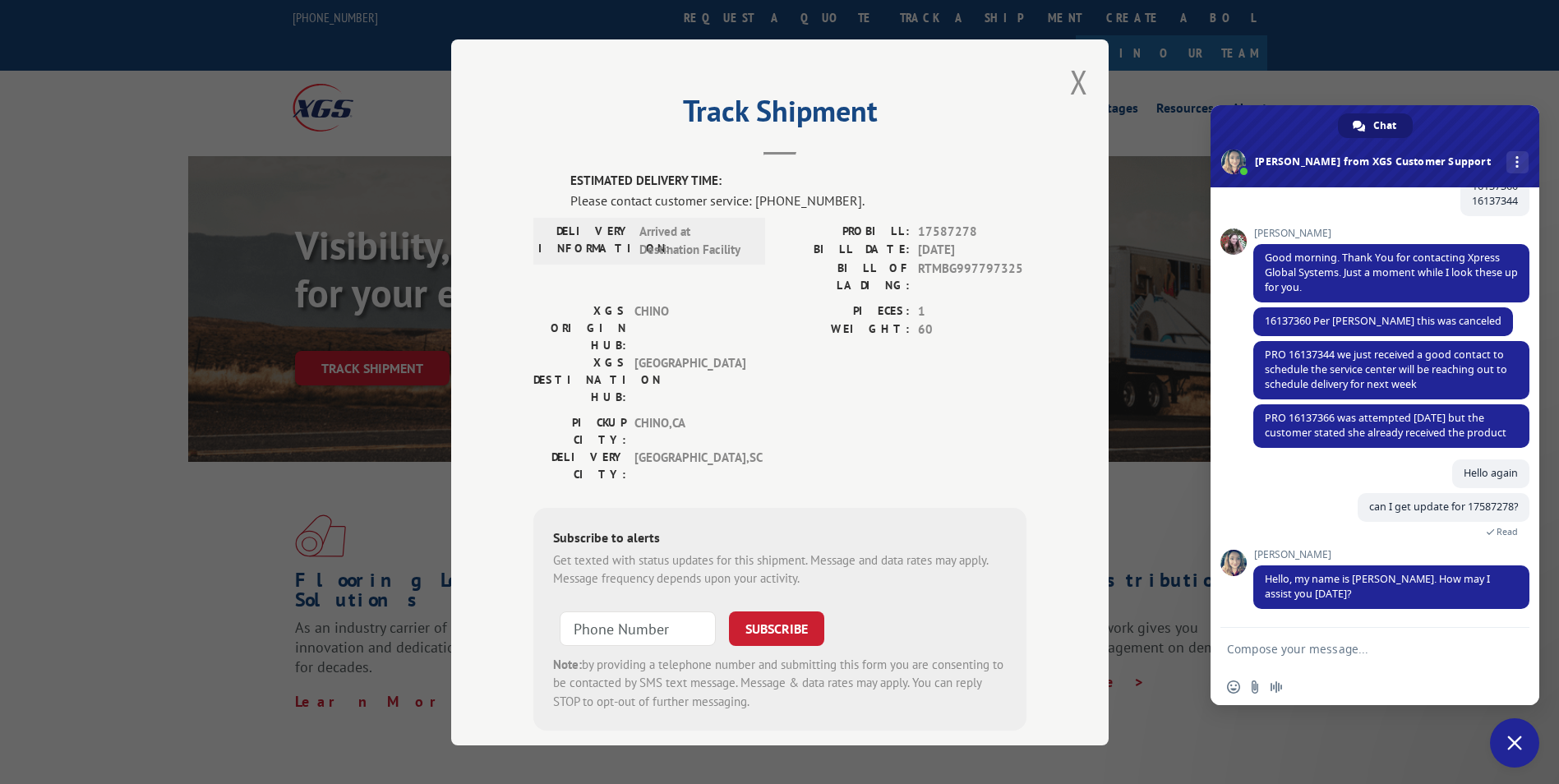
scroll to position [258, 0]
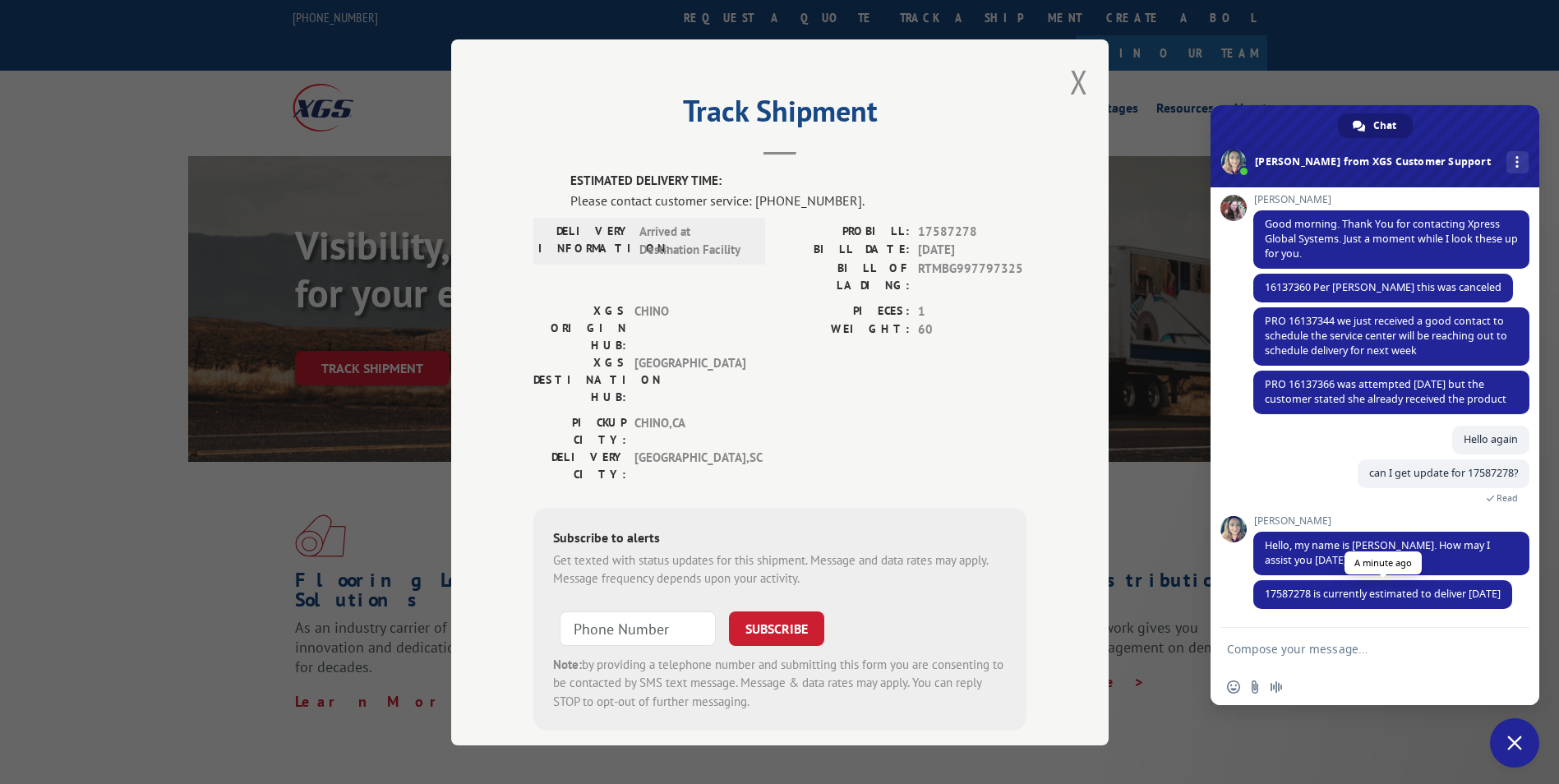
drag, startPoint x: 1344, startPoint y: 613, endPoint x: 1314, endPoint y: 595, distance: 35.0
click at [1314, 595] on span "17587278 is currently estimated to deliver [DATE]" at bounding box center [1383, 595] width 259 height 29
copy span "is currently estimated to deliver [DATE]"
click at [1419, 552] on span "Hello, my name is [PERSON_NAME]. How may I assist you [DATE]?" at bounding box center [1377, 552] width 226 height 29
